Goal: Information Seeking & Learning: Learn about a topic

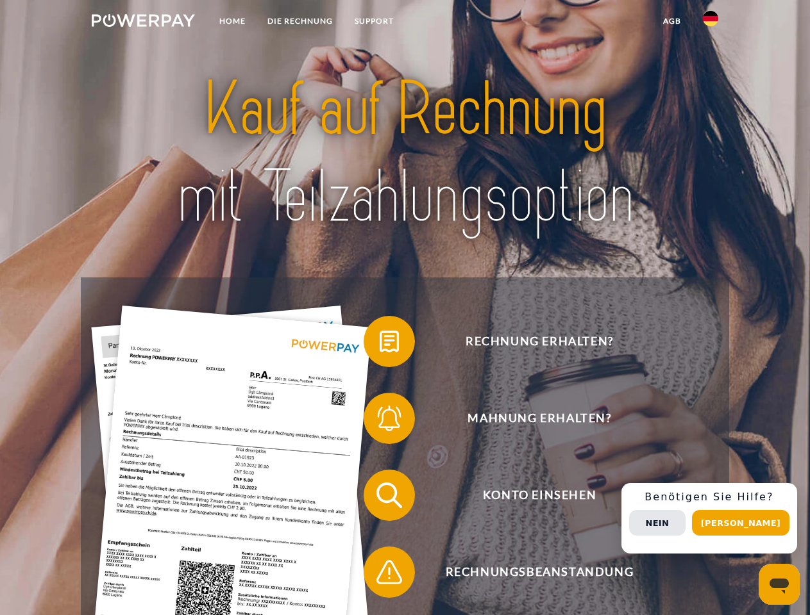
click at [143, 22] on img at bounding box center [143, 20] width 103 height 13
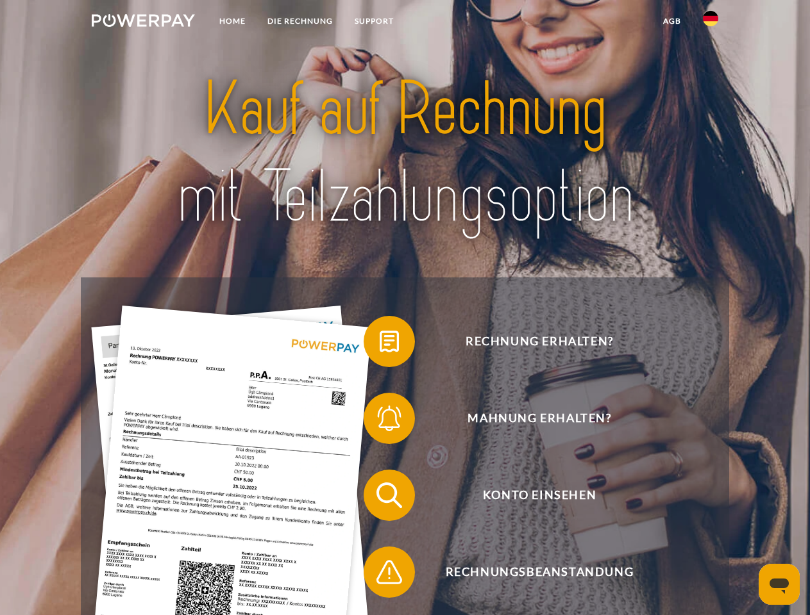
click at [710, 22] on img at bounding box center [710, 18] width 15 height 15
click at [671, 21] on link "agb" at bounding box center [672, 21] width 40 height 23
click at [380, 344] on span at bounding box center [370, 342] width 64 height 64
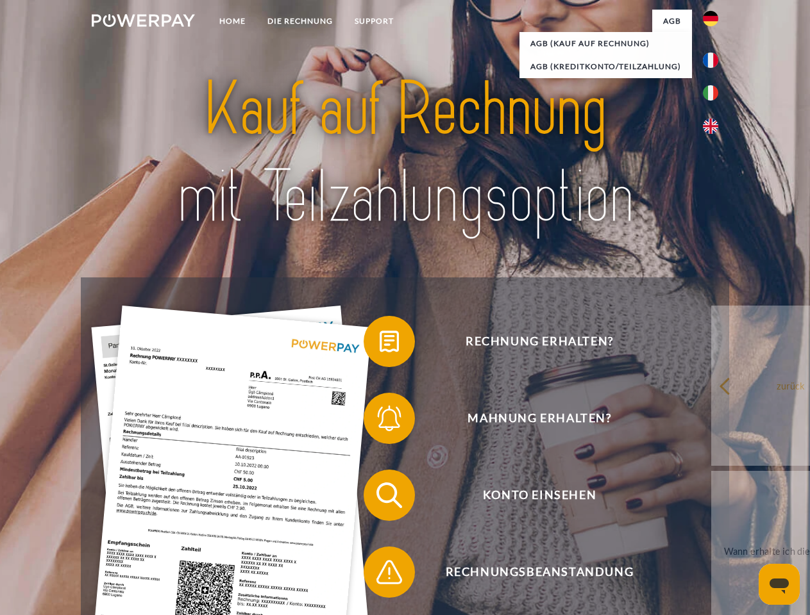
click at [380, 421] on div "Rechnung erhalten? Mahnung erhalten? Konto einsehen" at bounding box center [404, 534] width 647 height 513
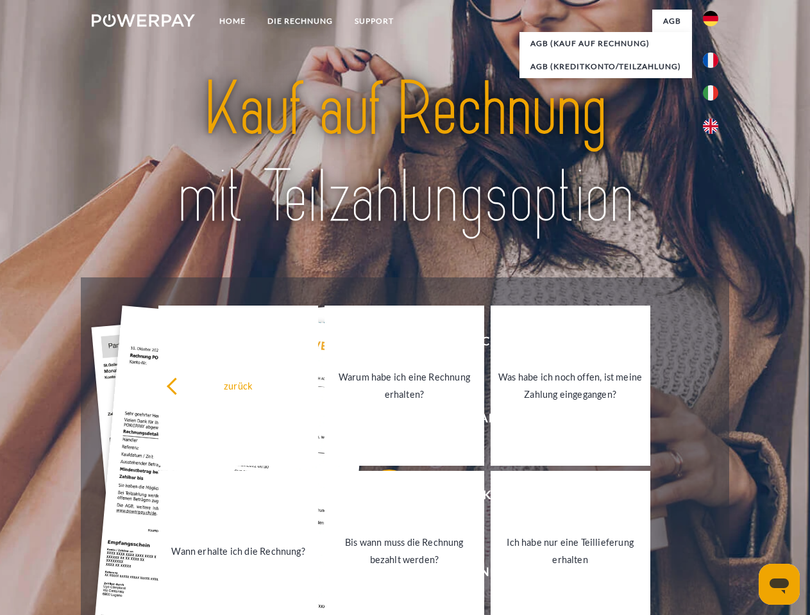
click at [380, 498] on link "Bis wann muss die Rechnung bezahlt werden?" at bounding box center [404, 551] width 160 height 160
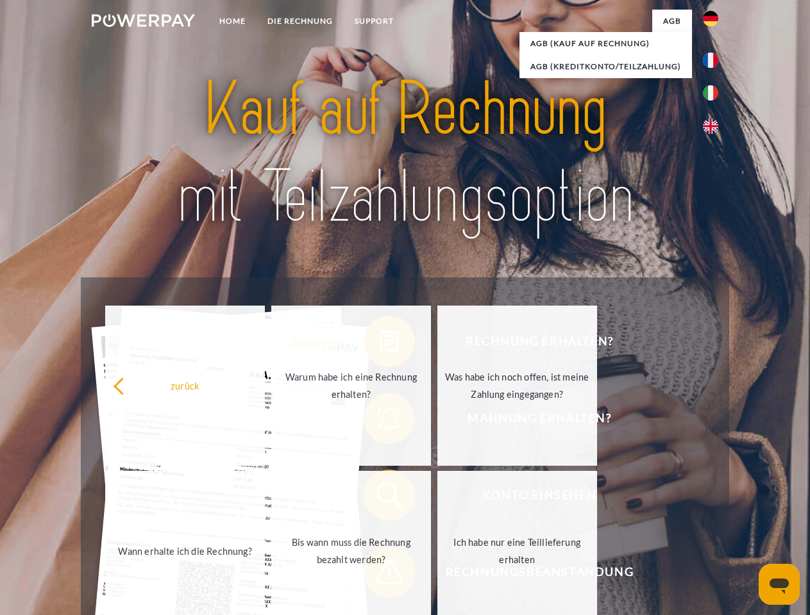
click at [380, 575] on span at bounding box center [370, 572] width 64 height 64
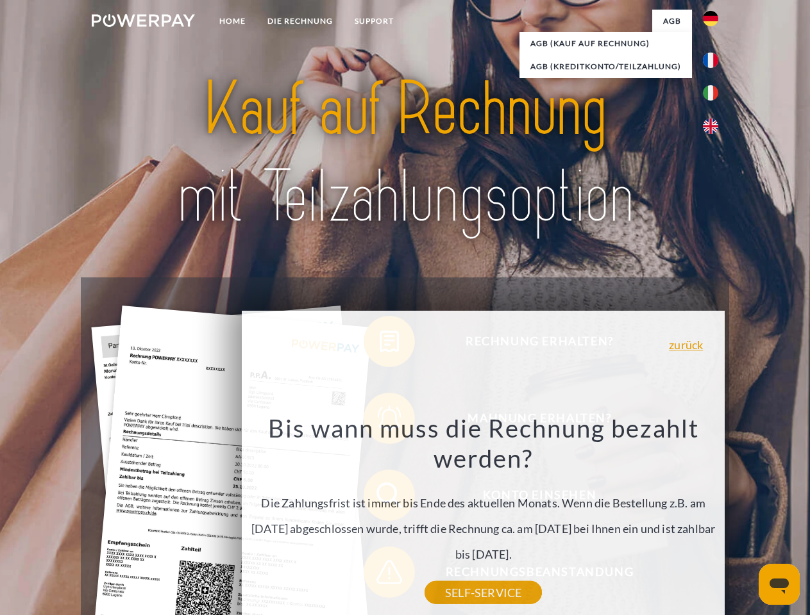
click at [714, 519] on div "Rechnung erhalten? Mahnung erhalten? Konto einsehen" at bounding box center [404, 534] width 647 height 513
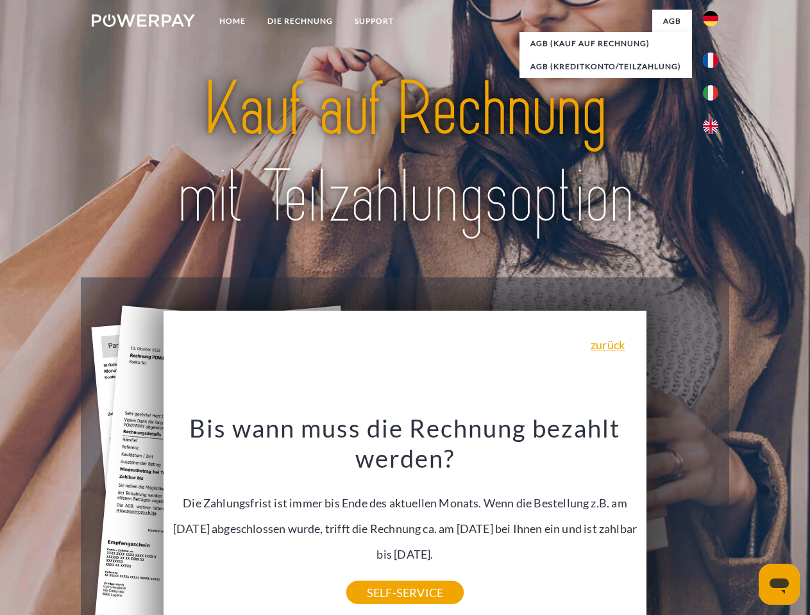
click at [682, 521] on span "Konto einsehen" at bounding box center [539, 495] width 314 height 51
click at [745, 523] on header "Home DIE RECHNUNG SUPPORT" at bounding box center [405, 442] width 810 height 885
